Goal: Transaction & Acquisition: Purchase product/service

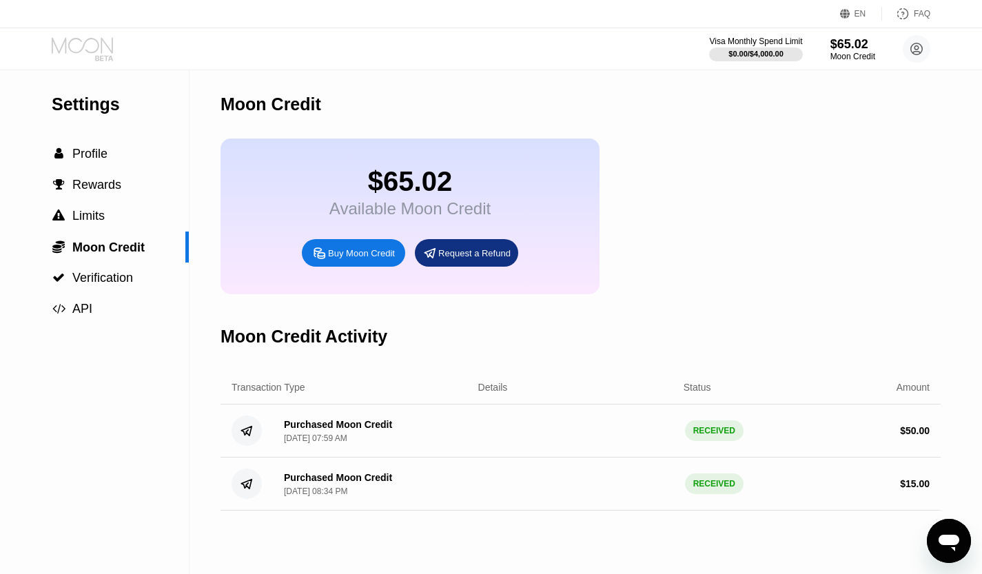
click at [70, 53] on icon at bounding box center [84, 49] width 64 height 24
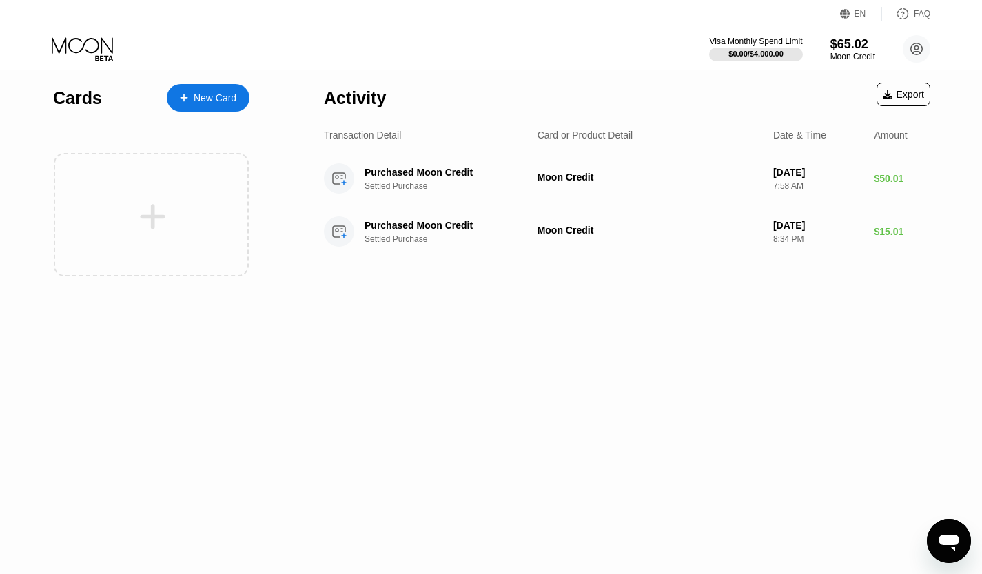
click at [207, 107] on div "New Card" at bounding box center [208, 98] width 83 height 28
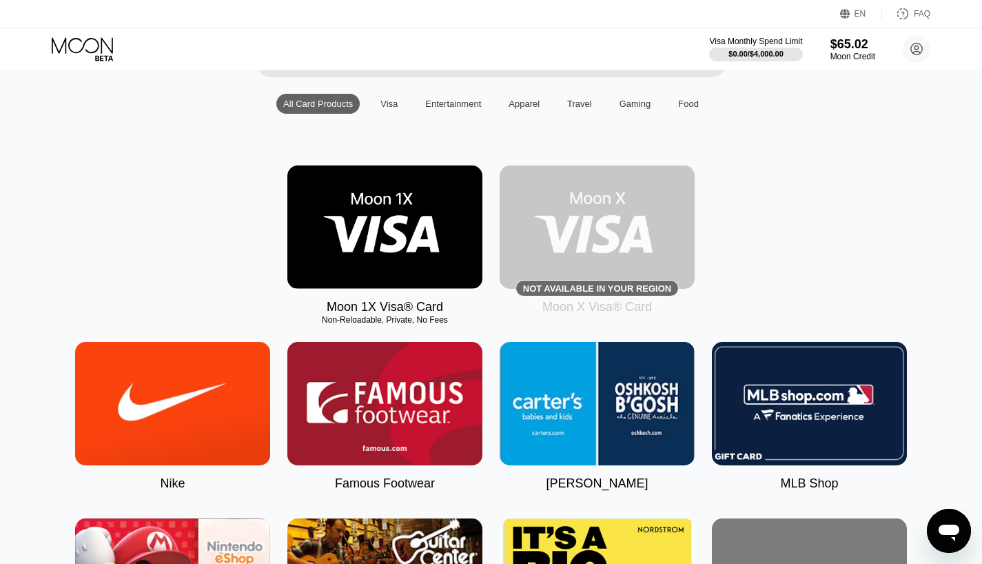
scroll to position [125, 0]
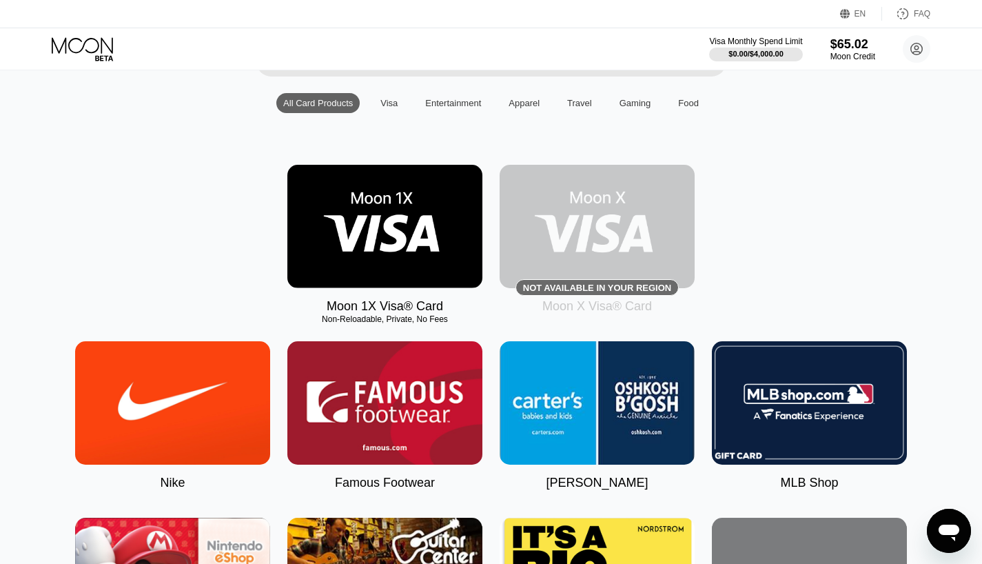
click at [405, 234] on img at bounding box center [384, 226] width 195 height 123
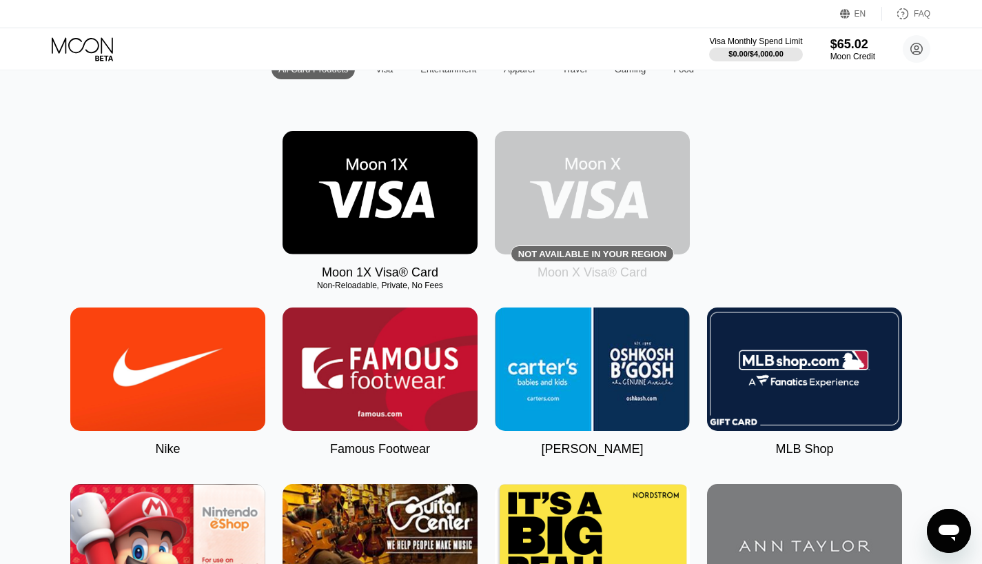
scroll to position [0, 5]
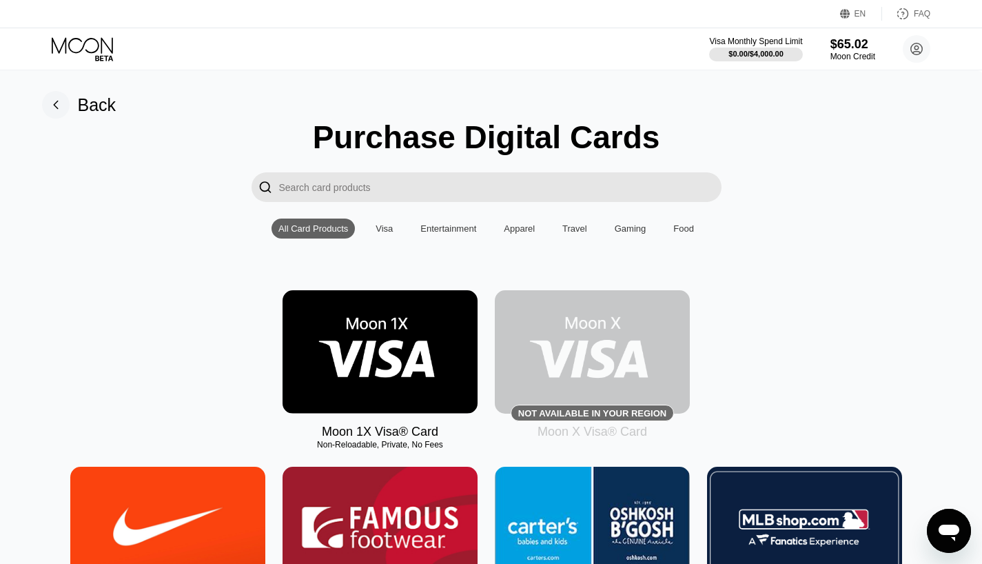
click at [394, 234] on div "Visa" at bounding box center [384, 228] width 31 height 20
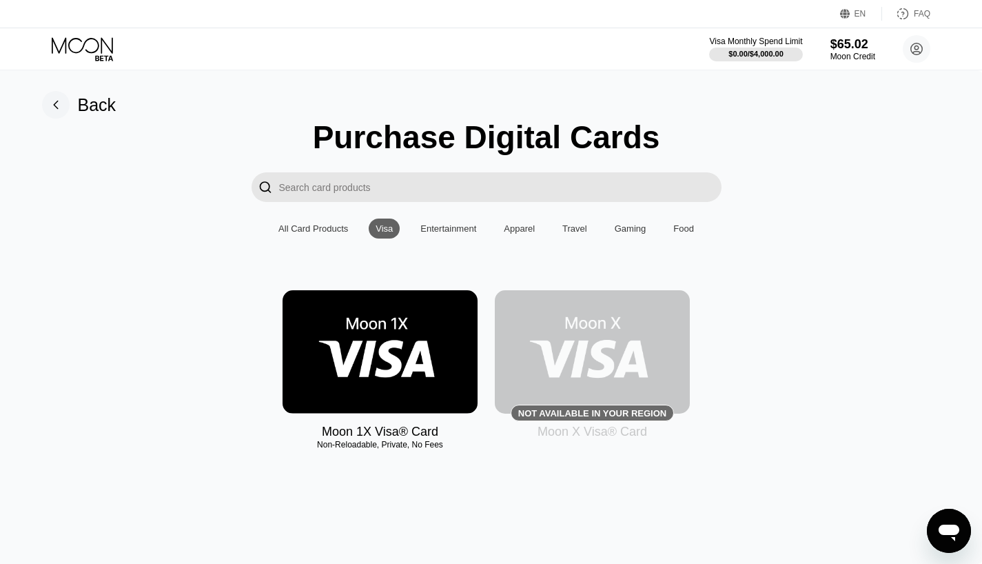
click at [356, 338] on img at bounding box center [380, 351] width 195 height 123
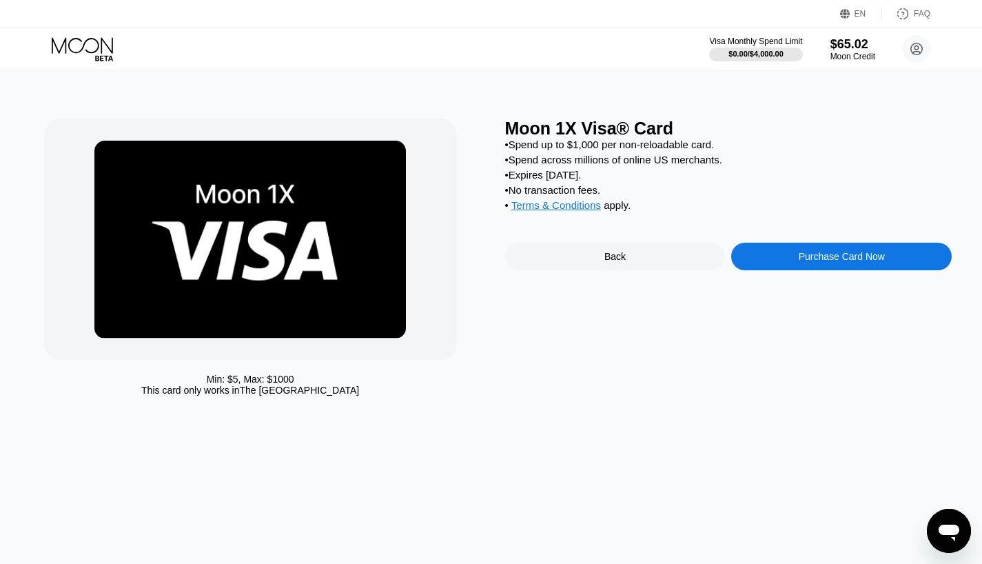
click at [880, 262] on div "Purchase Card Now" at bounding box center [842, 256] width 86 height 11
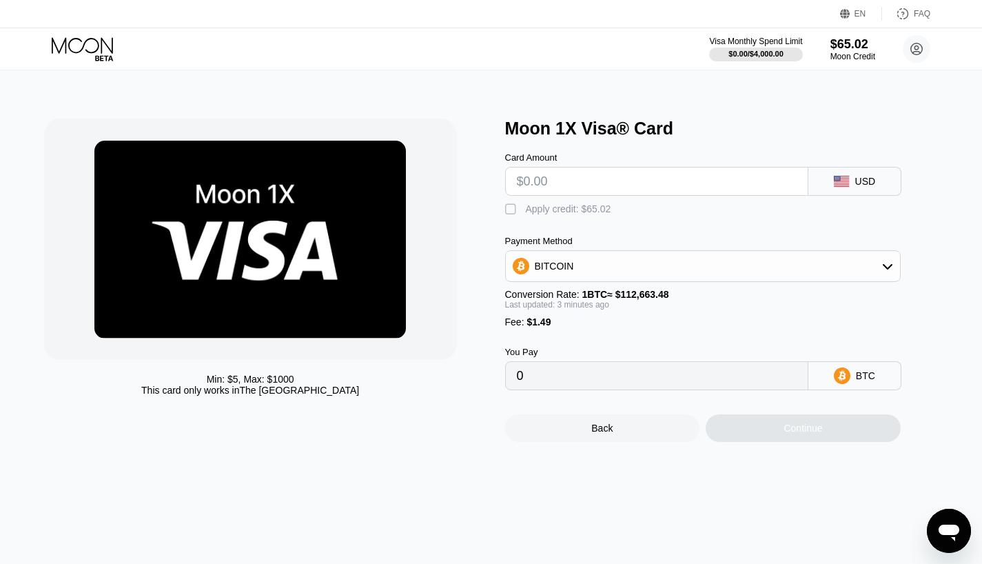
click at [585, 193] on input "text" at bounding box center [657, 181] width 280 height 28
type input "$3"
type input "0.00003986"
type input "$30"
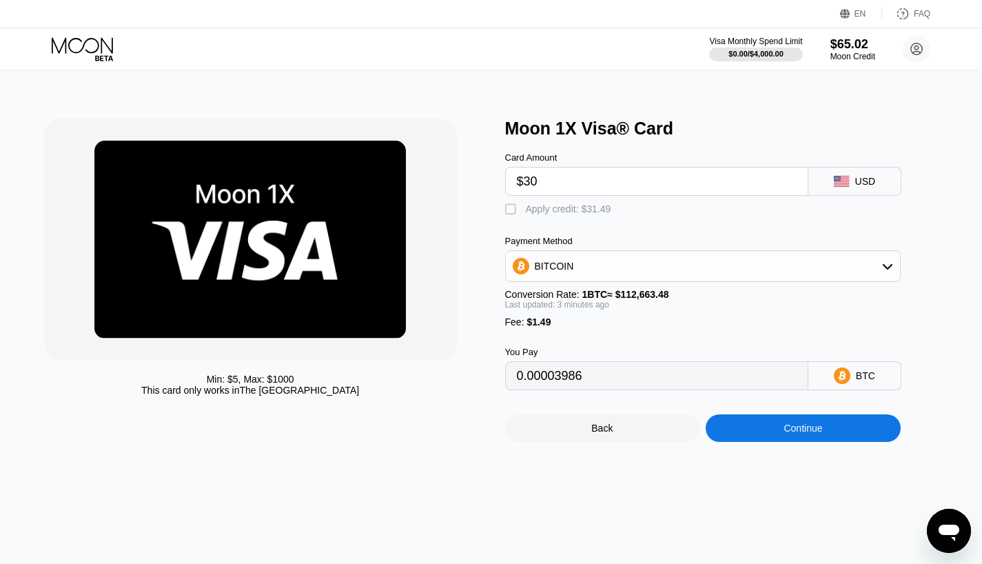
type input "0.00027951"
type input "$30"
click at [509, 211] on div "" at bounding box center [512, 210] width 14 height 14
type input "0"
click at [800, 434] on div "Continue" at bounding box center [803, 428] width 39 height 11
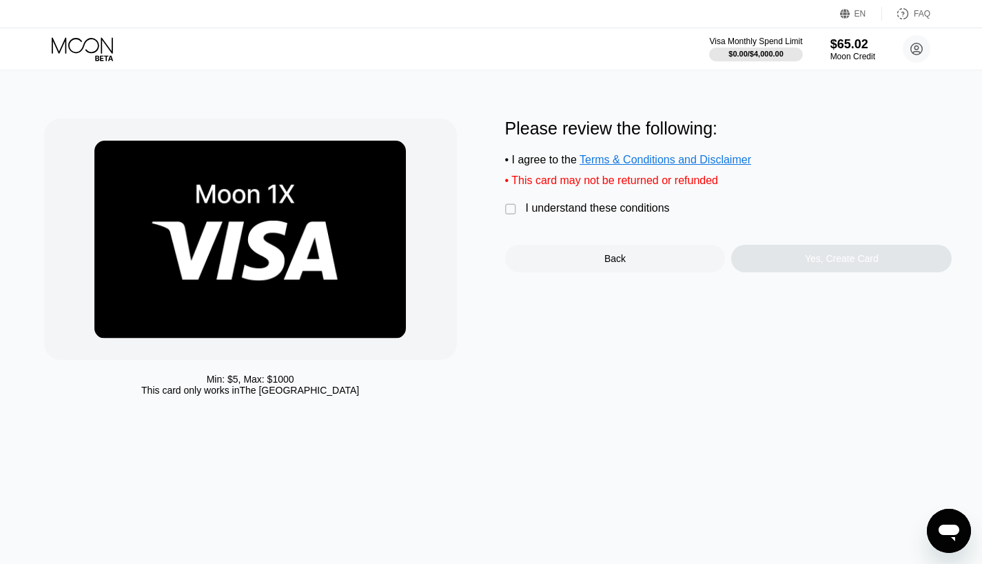
click at [511, 216] on div "" at bounding box center [512, 210] width 14 height 14
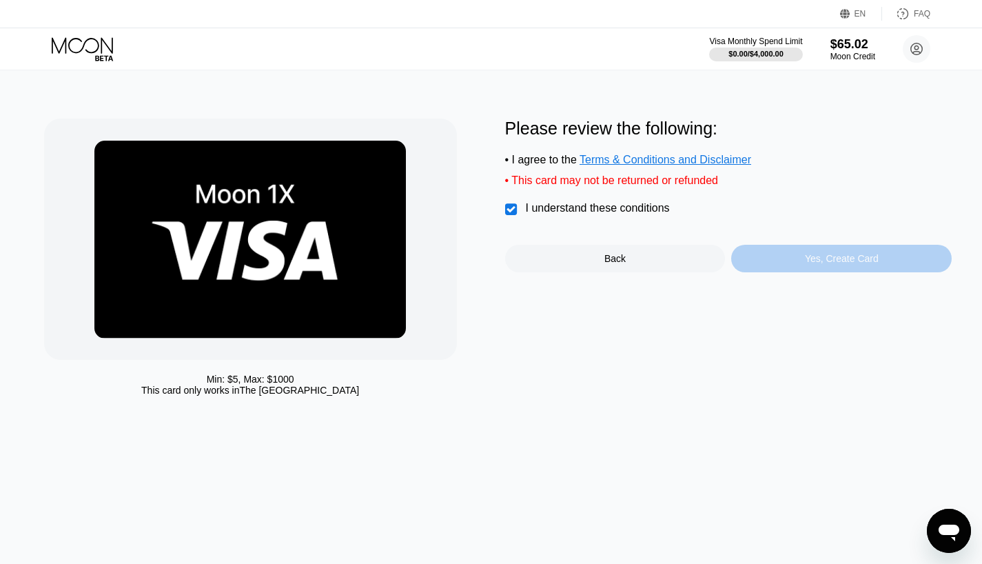
click at [866, 264] on div "Yes, Create Card" at bounding box center [842, 258] width 74 height 11
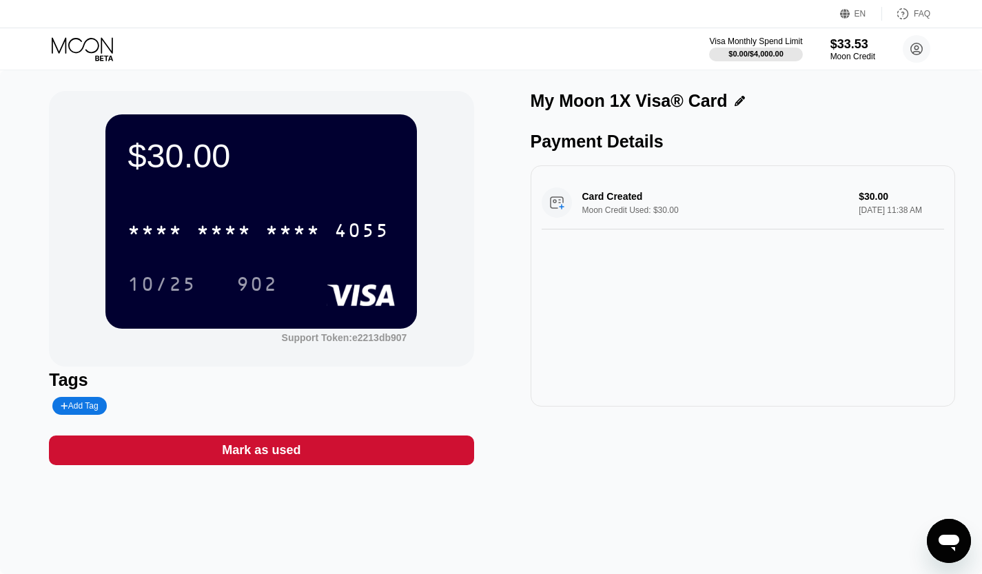
click at [771, 205] on div "Card Created Moon Credit Used: $30.00 $30.00 Aug 19, 2025 11:38 AM" at bounding box center [743, 202] width 403 height 53
click at [849, 198] on div "Card Created Moon Credit Used: $30.00 $30.00 Aug 19, 2025 11:38 AM" at bounding box center [743, 202] width 403 height 53
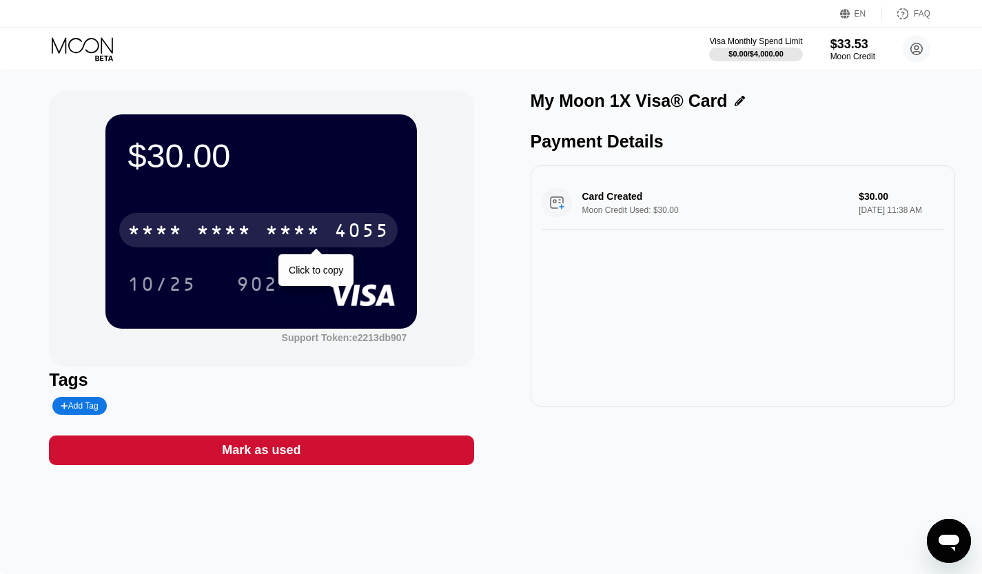
click at [301, 222] on div "* * * * * * * * * * * * 4055" at bounding box center [258, 230] width 278 height 34
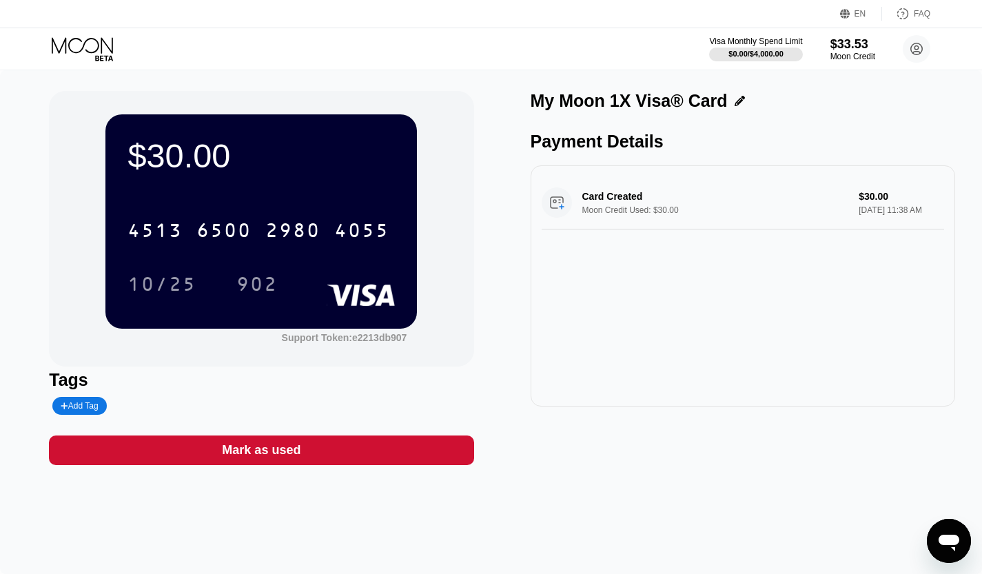
click at [73, 48] on icon at bounding box center [84, 49] width 64 height 24
